Goal: Transaction & Acquisition: Purchase product/service

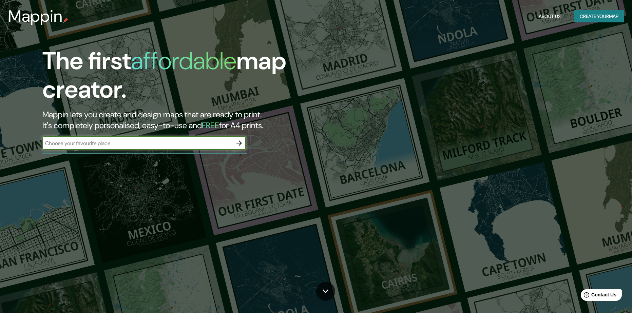
click at [83, 140] on input "text" at bounding box center [137, 143] width 190 height 8
type input "loja"
click at [238, 143] on icon "button" at bounding box center [239, 143] width 5 height 5
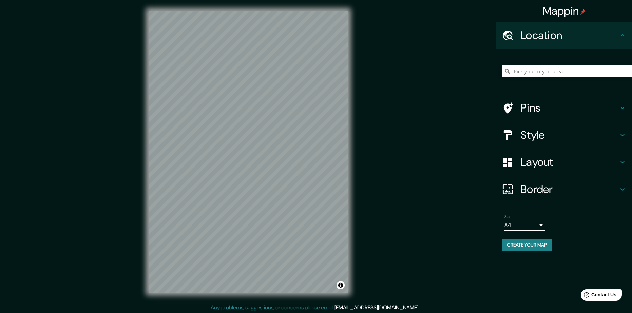
scroll to position [1, 0]
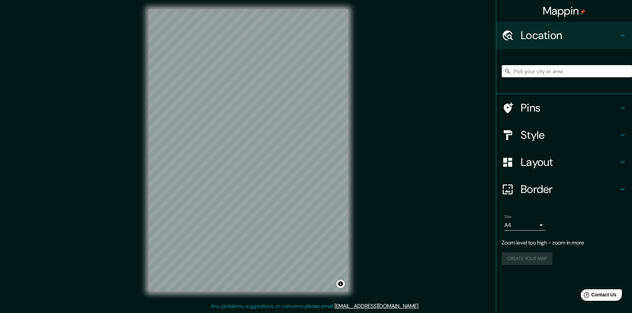
click at [568, 69] on input "Pick your city or area" at bounding box center [567, 71] width 130 height 12
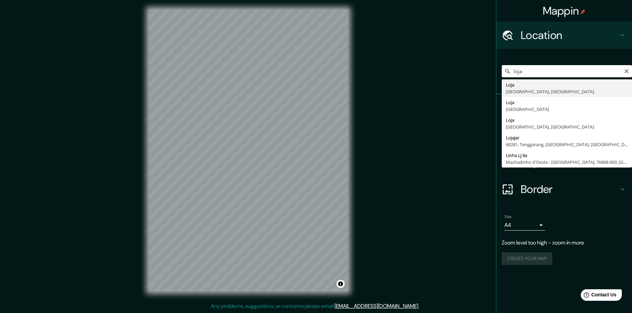
type input "Loja, [GEOGRAPHIC_DATA], [GEOGRAPHIC_DATA]"
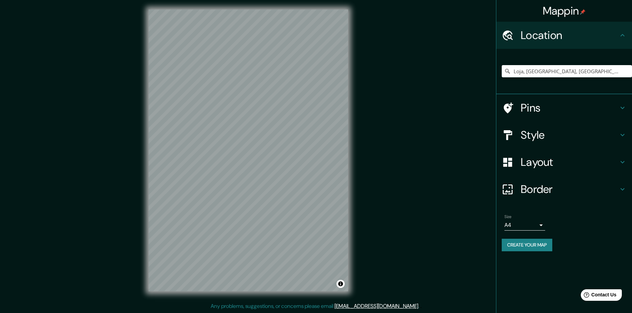
click at [550, 121] on div "Pins" at bounding box center [565, 107] width 136 height 27
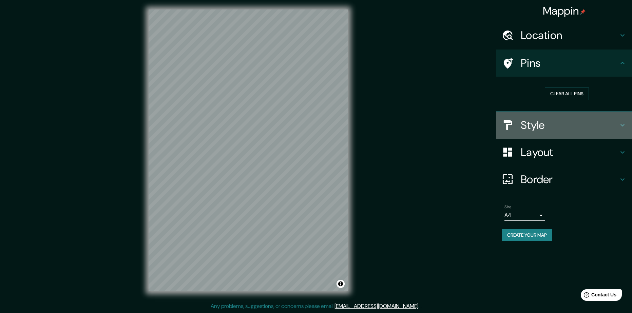
click at [550, 130] on h4 "Style" at bounding box center [570, 125] width 98 height 14
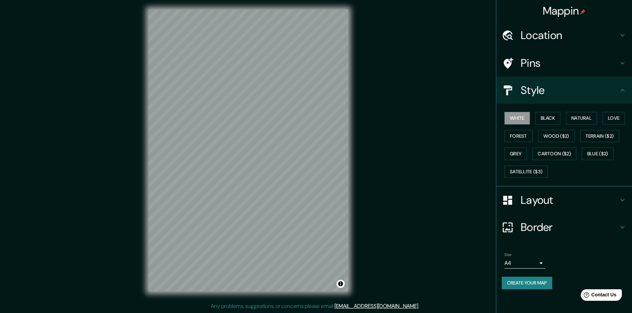
click at [535, 117] on div "White Black Natural Love Forest Wood ($2) Terrain ($2) Grey Cartoon ($2) Blue (…" at bounding box center [567, 144] width 130 height 71
click at [539, 117] on button "Black" at bounding box center [548, 118] width 25 height 13
click at [572, 117] on button "Natural" at bounding box center [581, 118] width 31 height 13
click at [605, 119] on button "Love" at bounding box center [614, 118] width 22 height 13
click at [519, 142] on button "Forest" at bounding box center [519, 136] width 28 height 13
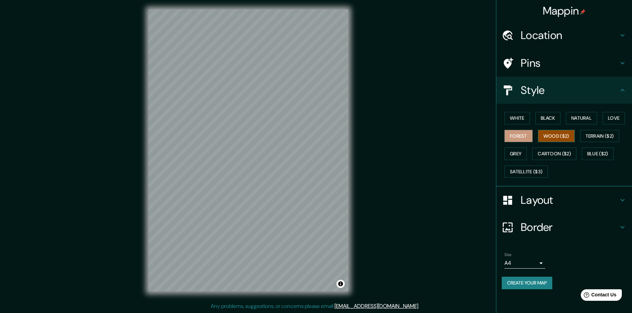
click at [544, 135] on button "Wood ($2)" at bounding box center [556, 136] width 37 height 13
click at [599, 135] on button "Terrain ($2)" at bounding box center [599, 136] width 39 height 13
click at [563, 136] on button "Wood ($2)" at bounding box center [556, 136] width 37 height 13
click at [522, 156] on button "Grey" at bounding box center [516, 154] width 22 height 13
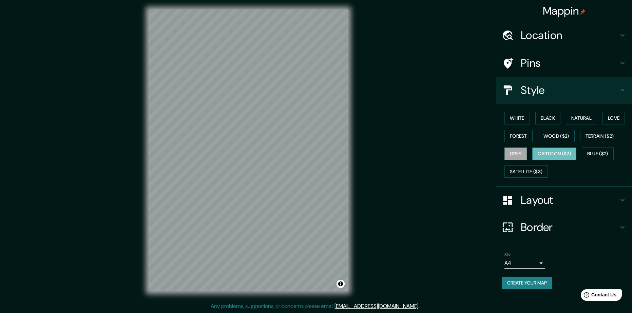
click at [565, 153] on button "Cartoon ($2)" at bounding box center [554, 154] width 44 height 13
click at [584, 156] on button "Blue ($2)" at bounding box center [598, 154] width 32 height 13
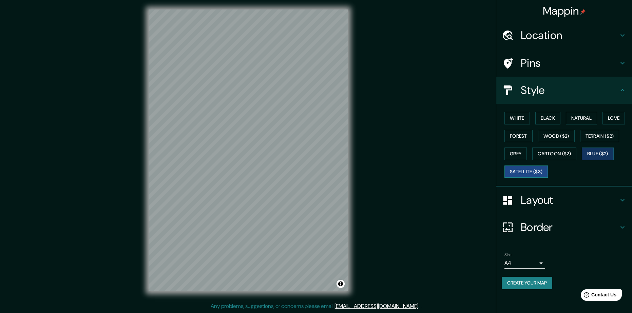
click at [536, 172] on button "Satellite ($3)" at bounding box center [526, 172] width 43 height 13
click at [539, 120] on button "Black" at bounding box center [548, 118] width 25 height 13
click at [571, 122] on button "Natural" at bounding box center [581, 118] width 31 height 13
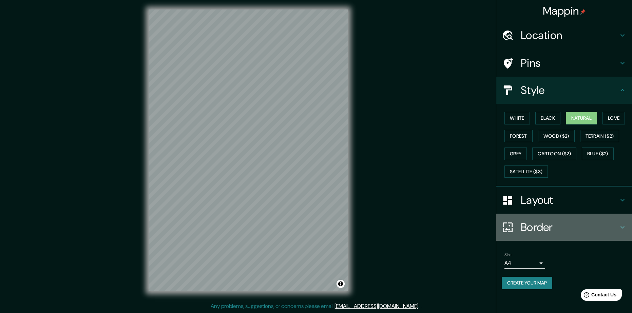
click at [555, 215] on div "Border" at bounding box center [565, 227] width 136 height 27
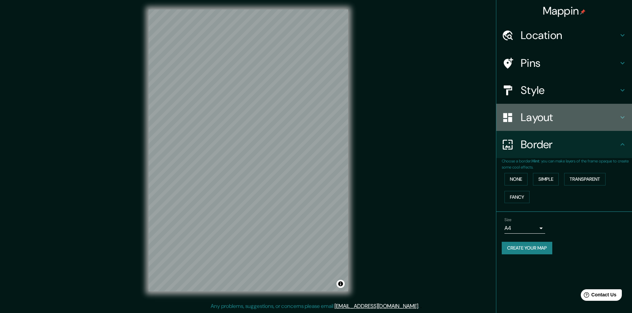
click at [572, 125] on div "Layout" at bounding box center [565, 117] width 136 height 27
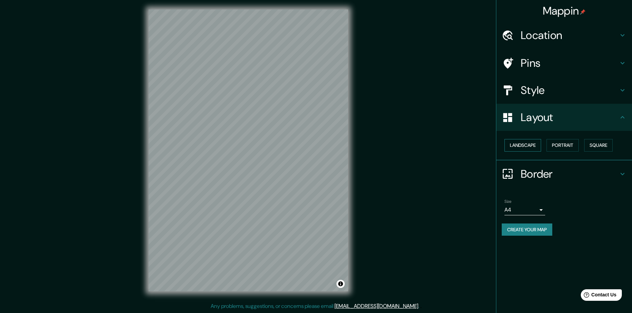
click at [531, 144] on button "Landscape" at bounding box center [523, 145] width 37 height 13
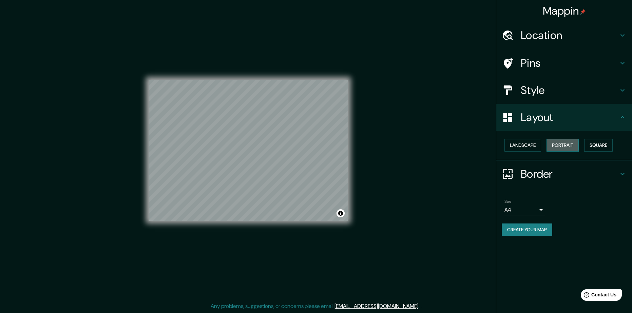
click at [553, 145] on button "Portrait" at bounding box center [563, 145] width 32 height 13
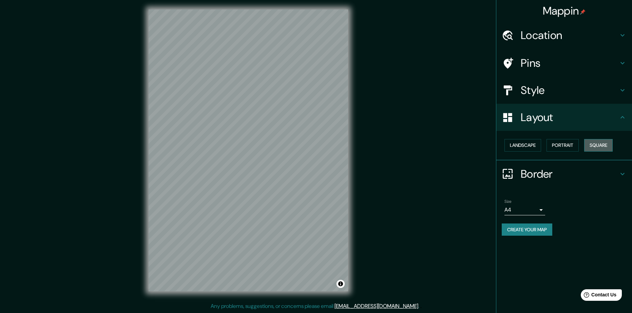
click at [600, 145] on button "Square" at bounding box center [598, 145] width 29 height 13
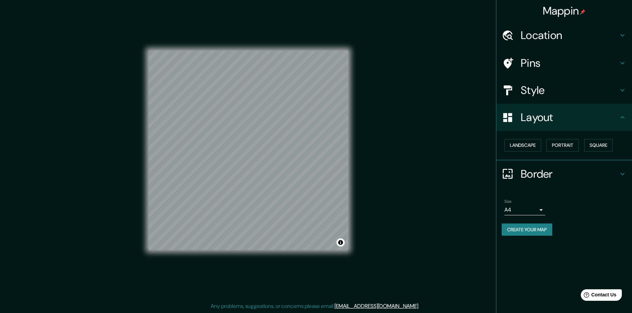
click at [612, 176] on h4 "Border" at bounding box center [570, 174] width 98 height 14
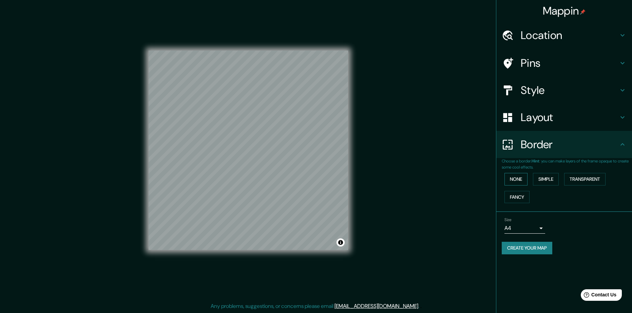
click at [524, 182] on button "None" at bounding box center [516, 179] width 23 height 13
click at [557, 179] on button "Simple" at bounding box center [546, 179] width 26 height 13
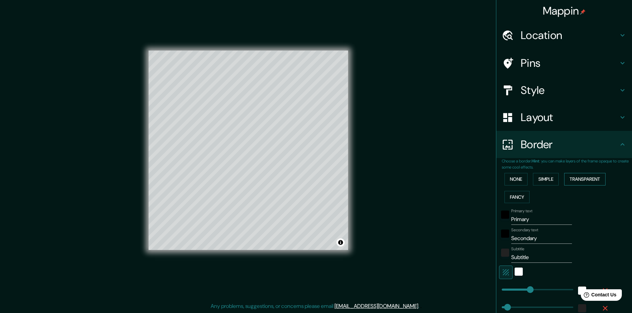
click at [567, 179] on button "Transparent" at bounding box center [584, 179] width 41 height 13
click at [516, 196] on button "Fancy" at bounding box center [517, 197] width 25 height 13
click at [509, 163] on p "Choose a border. Hint : you can make layers of the frame opaque to create some …" at bounding box center [567, 164] width 130 height 12
click at [510, 177] on button "None" at bounding box center [516, 179] width 23 height 13
